Goal: Information Seeking & Learning: Learn about a topic

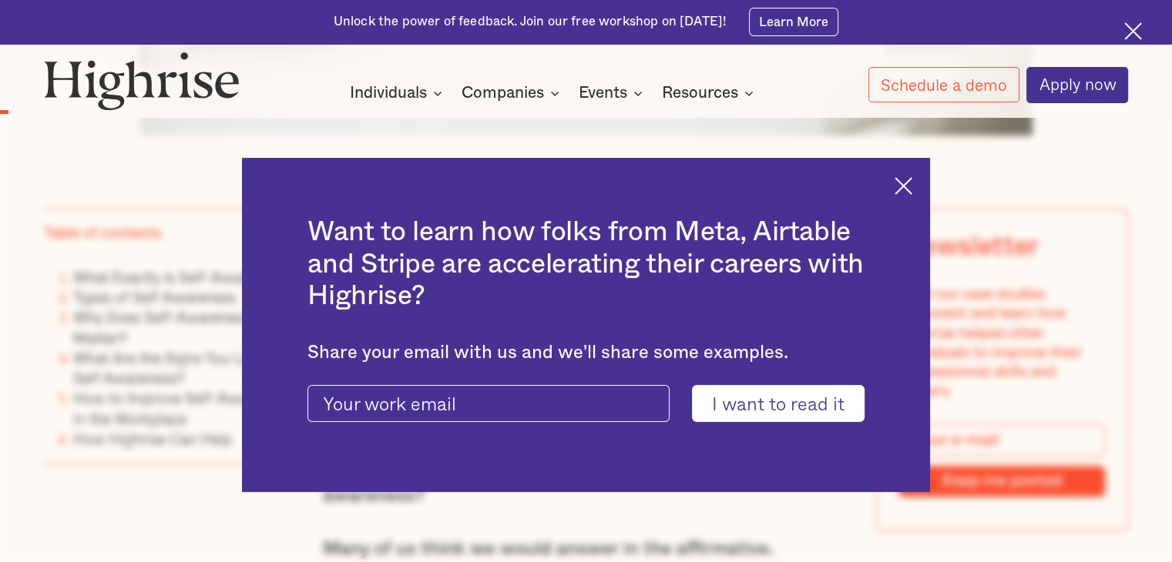
scroll to position [912, 0]
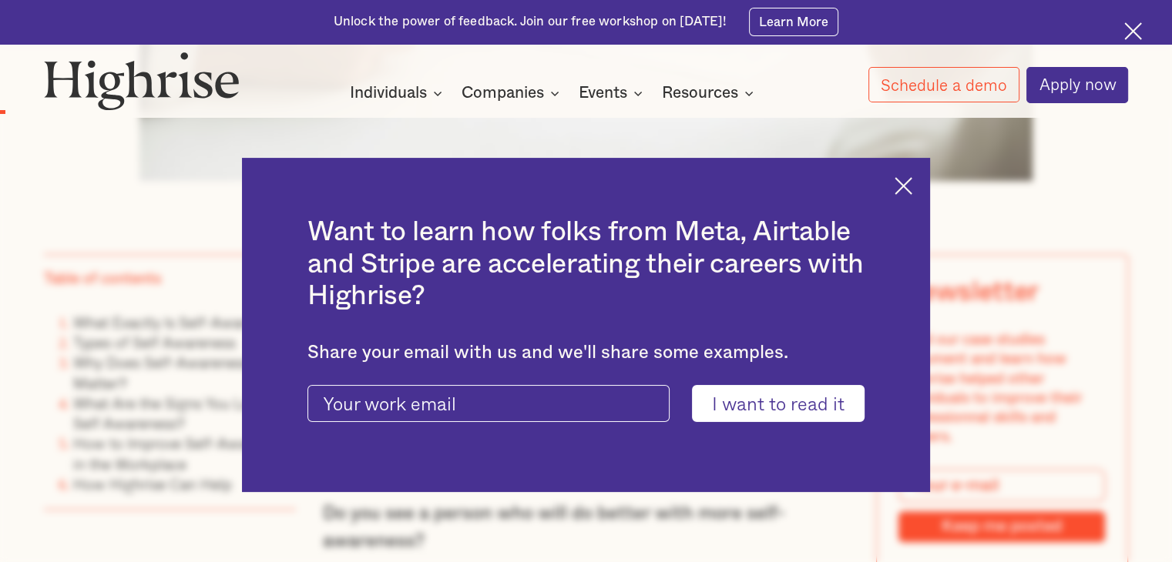
click at [927, 173] on div "Want to learn how folks from Meta, Airtable and Stripe are accelerating their c…" at bounding box center [586, 325] width 689 height 334
click at [906, 185] on img at bounding box center [903, 186] width 18 height 18
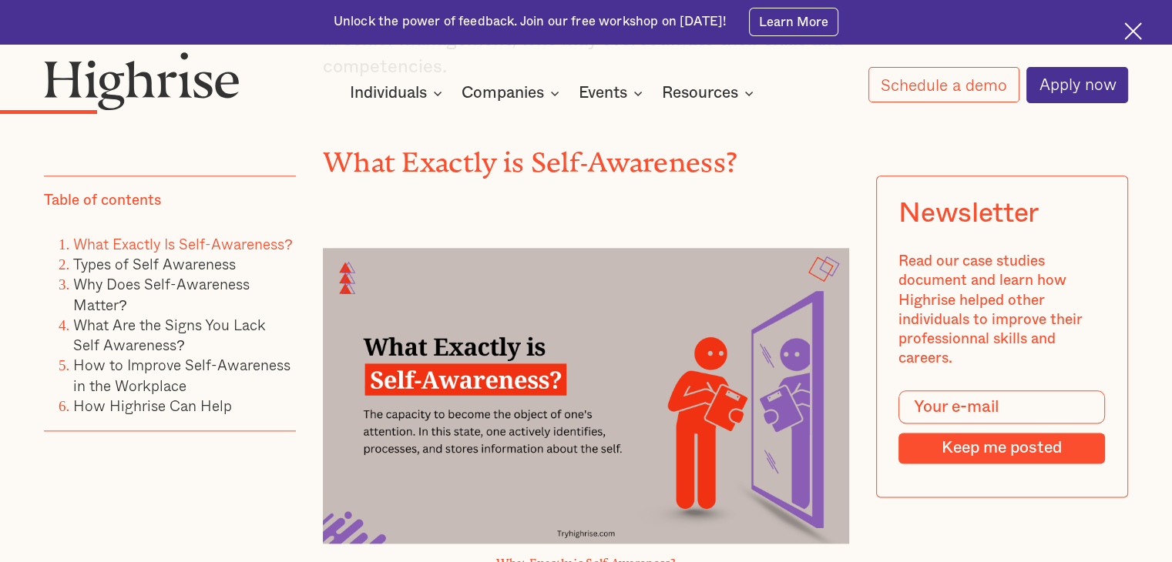
scroll to position [1857, 0]
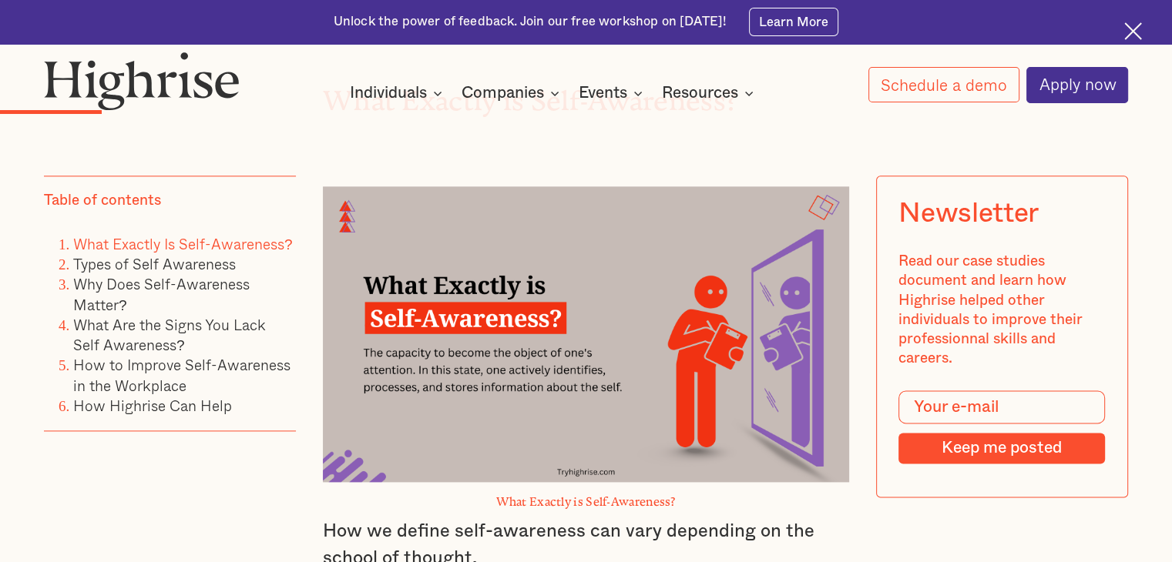
click at [601, 302] on img at bounding box center [586, 334] width 526 height 296
click at [108, 260] on link "Types of Self Awareness" at bounding box center [154, 264] width 163 height 22
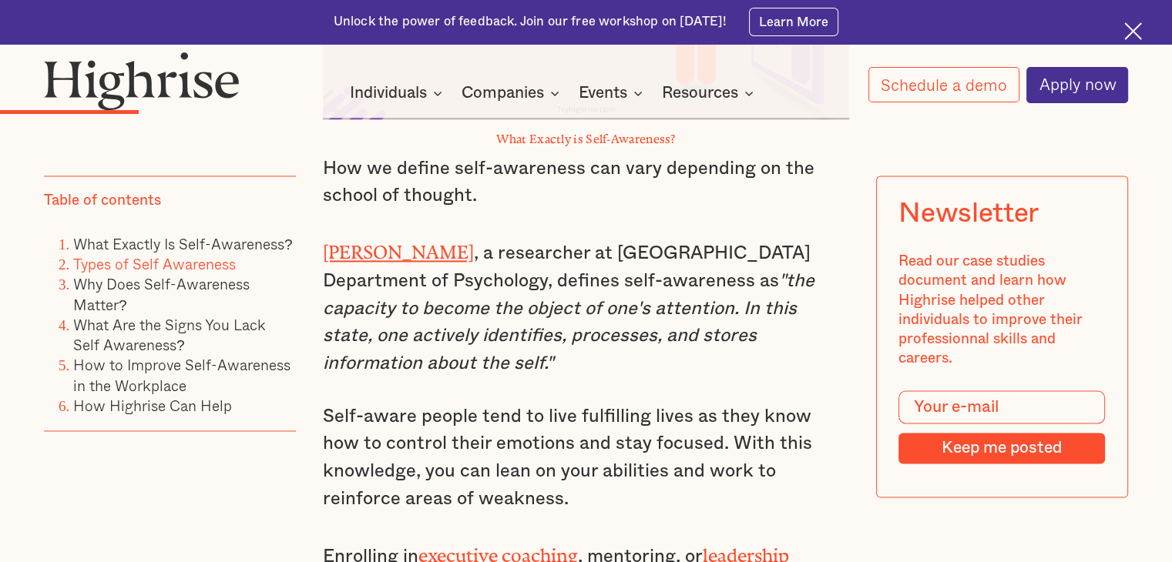
scroll to position [2205, 0]
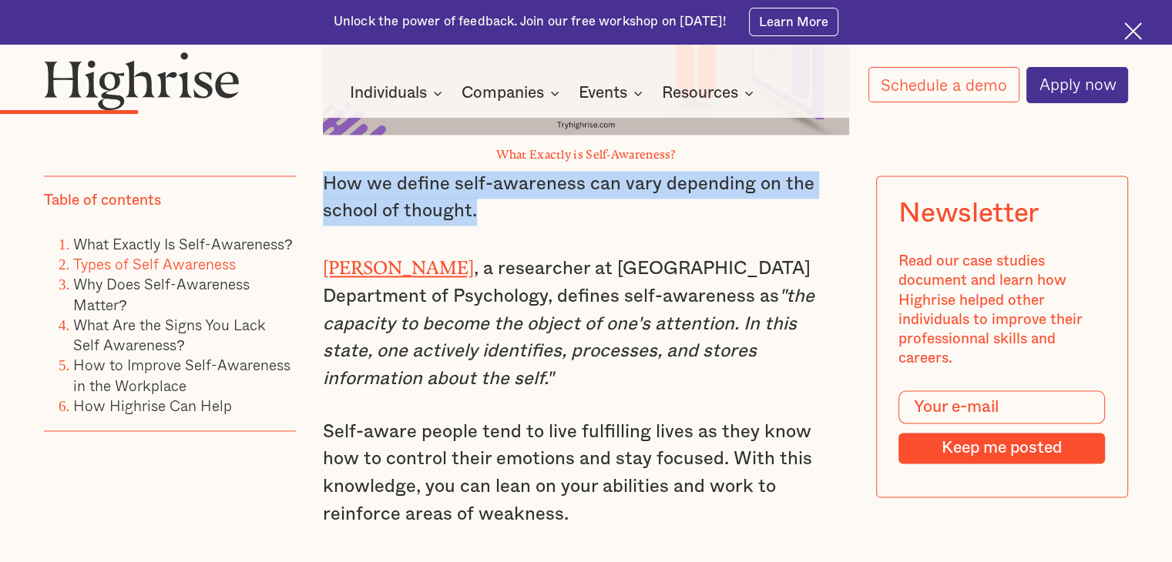
drag, startPoint x: 324, startPoint y: 148, endPoint x: 477, endPoint y: 180, distance: 155.9
click at [477, 180] on p "How we define self-awareness can vary depending on the school of thought." at bounding box center [586, 198] width 526 height 55
copy p "How we define self-awareness can vary depending on the school of thought."
drag, startPoint x: 320, startPoint y: 394, endPoint x: 589, endPoint y: 471, distance: 278.9
click at [589, 471] on p "Self-aware people tend to live fulfilling lives as they know how to control the…" at bounding box center [586, 474] width 526 height 110
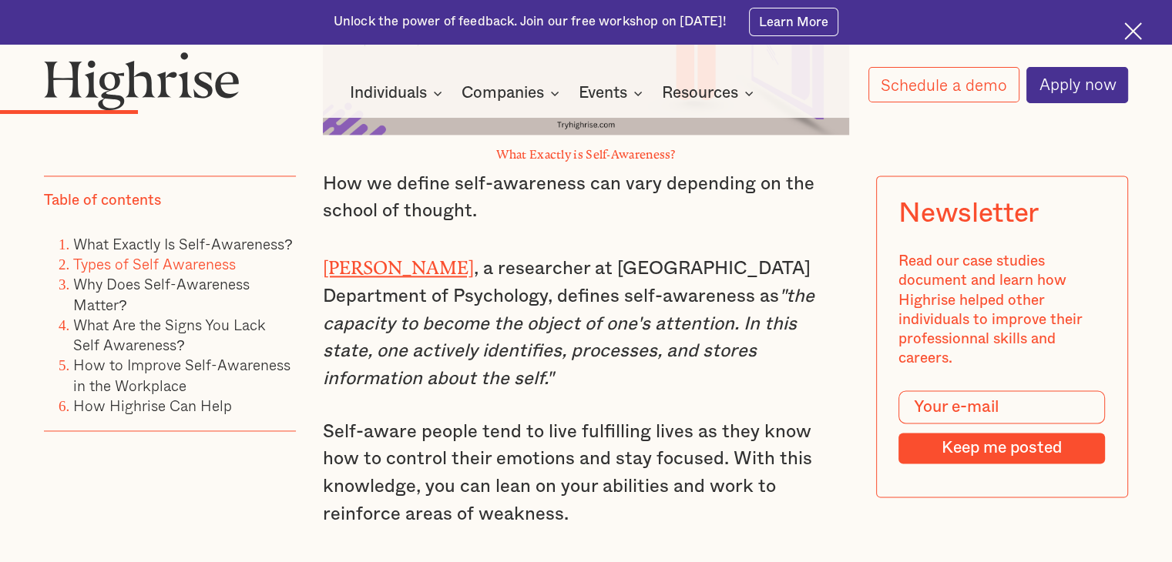
click at [589, 351] on p "[PERSON_NAME] , a researcher at [GEOGRAPHIC_DATA] Department of Psychology, def…" at bounding box center [586, 322] width 526 height 142
drag, startPoint x: 315, startPoint y: 228, endPoint x: 572, endPoint y: 481, distance: 360.6
click at [643, 485] on p "Self-aware people tend to live fulfilling lives as they know how to control the…" at bounding box center [586, 474] width 526 height 110
drag, startPoint x: 320, startPoint y: 395, endPoint x: 566, endPoint y: 477, distance: 259.7
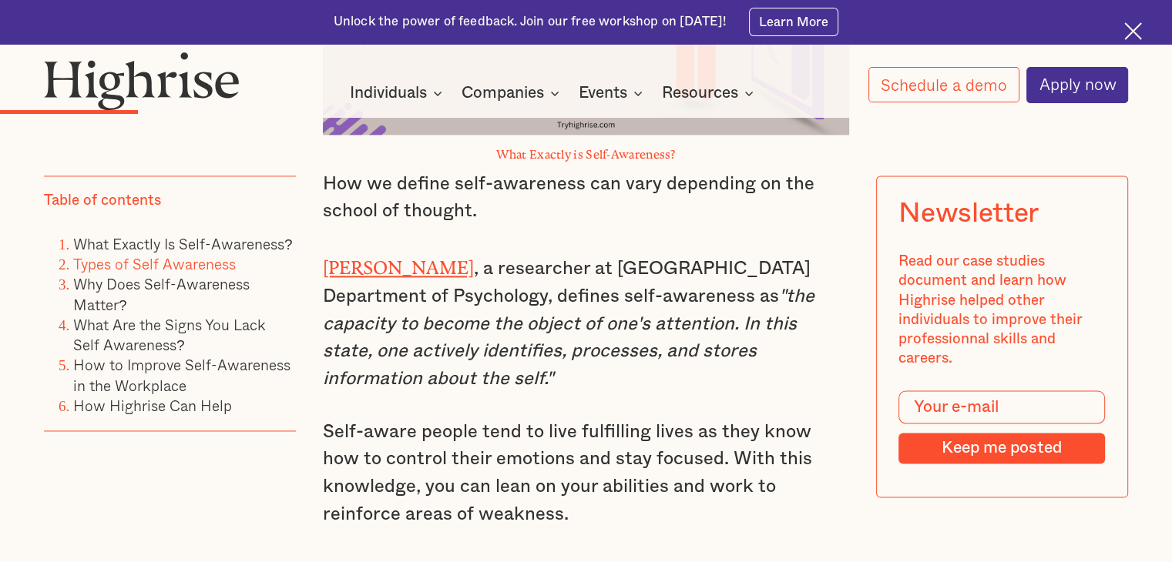
click at [566, 477] on p "Self-aware people tend to live fulfilling lives as they know how to control the…" at bounding box center [586, 474] width 526 height 110
copy p "Self-aware people tend to live fulfilling lives as they know how to control the…"
